Goal: Task Accomplishment & Management: Manage account settings

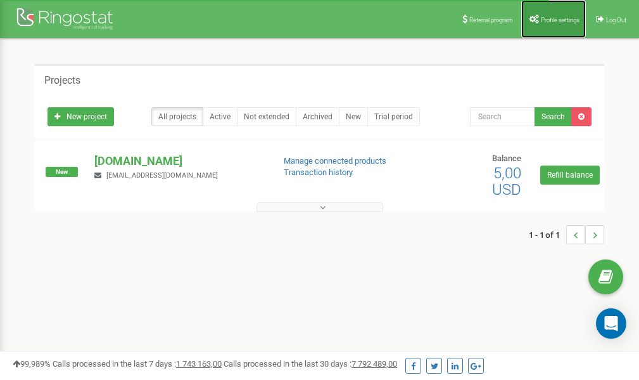
click at [546, 16] on span "Profile settings" at bounding box center [560, 19] width 39 height 7
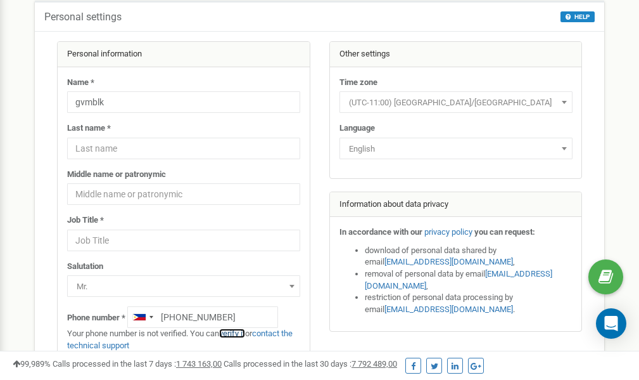
click at [235, 332] on link "verify it" at bounding box center [232, 333] width 26 height 10
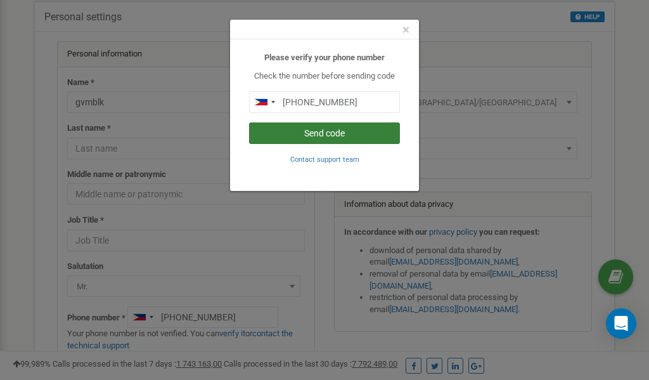
click at [330, 136] on button "Send code" at bounding box center [324, 133] width 151 height 22
